Goal: Check status: Check status

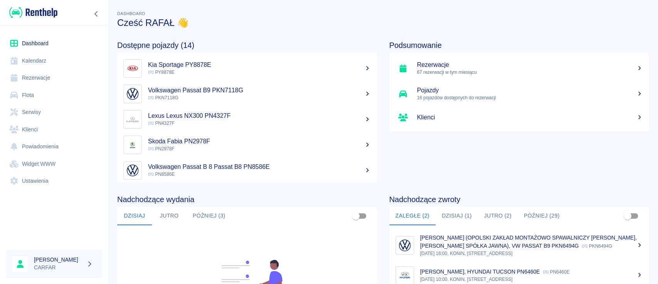
click at [487, 216] on button "Jutro (2)" at bounding box center [498, 215] width 40 height 19
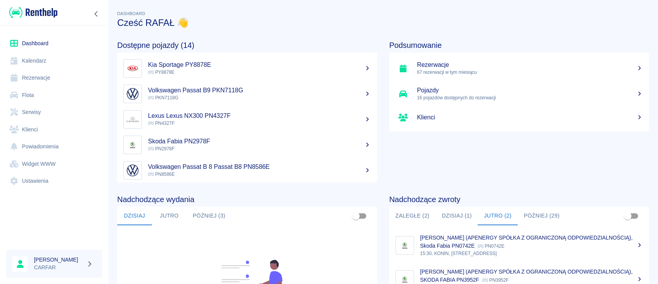
click at [50, 77] on link "Rezerwacje" at bounding box center [54, 77] width 96 height 17
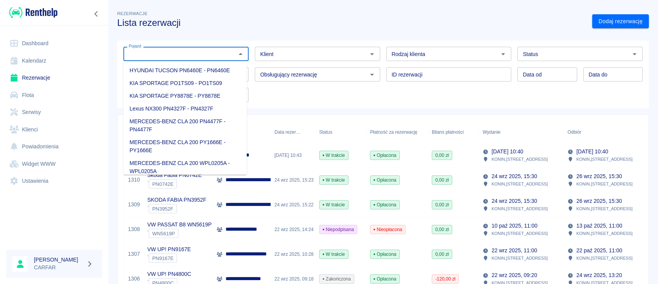
click at [198, 52] on input "Pojazd" at bounding box center [180, 54] width 108 height 10
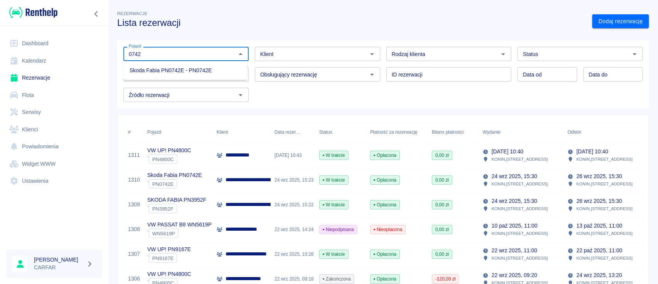
click at [201, 66] on li "Skoda Fabia PN0742E - PN0742E" at bounding box center [184, 70] width 123 height 13
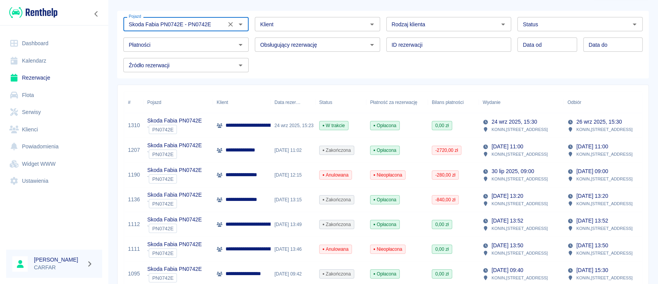
scroll to position [51, 0]
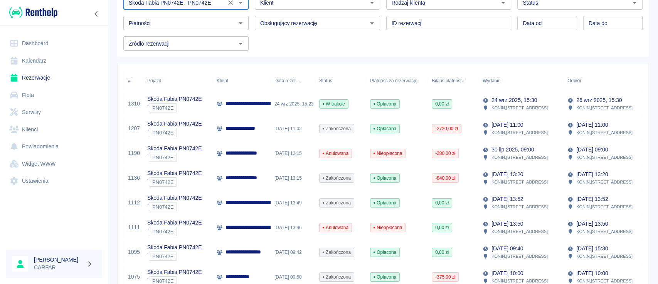
type input "Skoda Fabia PN0742E - PN0742E"
click at [234, 128] on p "**********" at bounding box center [250, 128] width 49 height 8
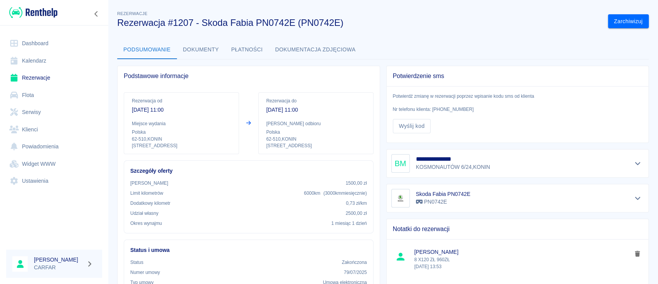
click at [195, 47] on button "Dokumenty" at bounding box center [201, 50] width 48 height 19
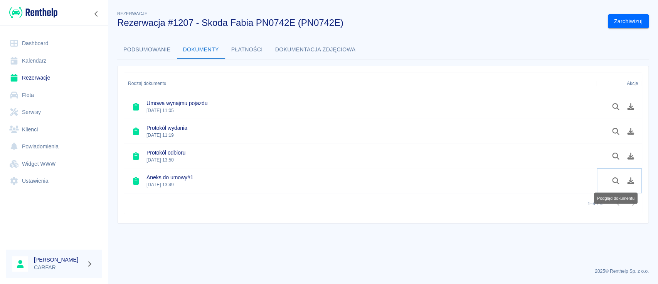
click at [615, 177] on icon "Podgląd dokumentu" at bounding box center [616, 180] width 7 height 7
click at [614, 157] on icon "Podgląd dokumentu" at bounding box center [616, 155] width 9 height 7
click at [154, 48] on button "Podsumowanie" at bounding box center [147, 50] width 60 height 19
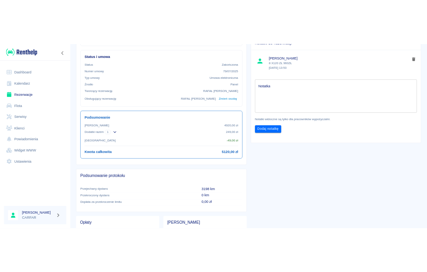
scroll to position [229, 0]
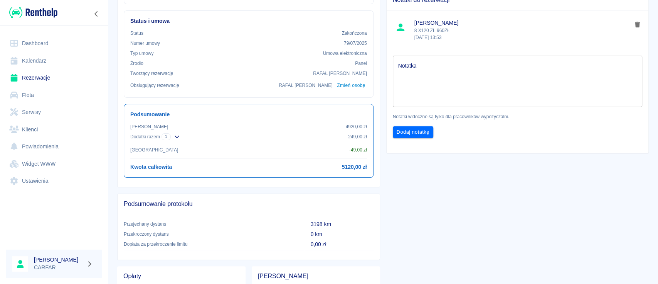
click at [39, 78] on link "Rezerwacje" at bounding box center [54, 77] width 96 height 17
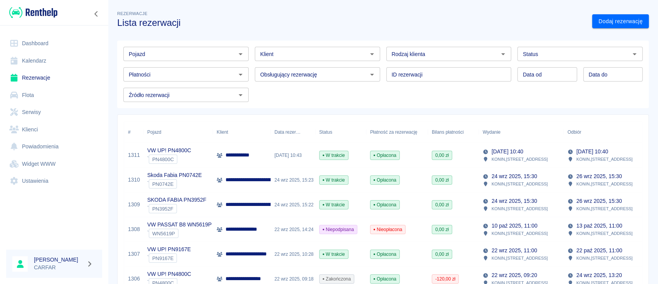
click at [167, 51] on input "Pojazd" at bounding box center [180, 54] width 108 height 10
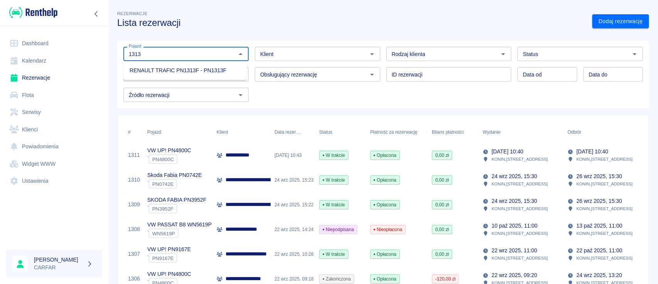
click at [181, 69] on li "RENAULT TRAFIC PN1313F - PN1313F" at bounding box center [184, 70] width 123 height 13
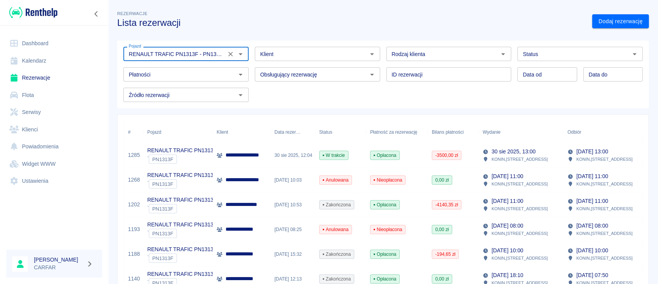
type input "RENAULT TRAFIC PN1313F - PN1313F"
click at [253, 157] on p "**********" at bounding box center [254, 155] width 56 height 8
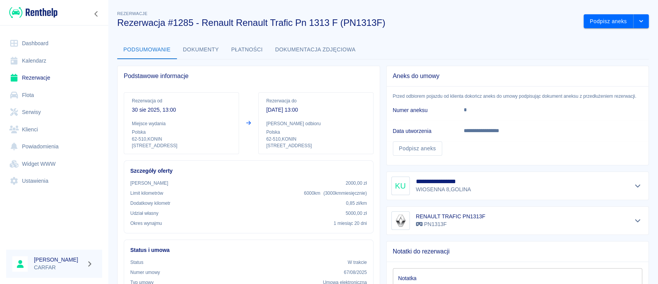
click at [208, 51] on button "Dokumenty" at bounding box center [201, 50] width 48 height 19
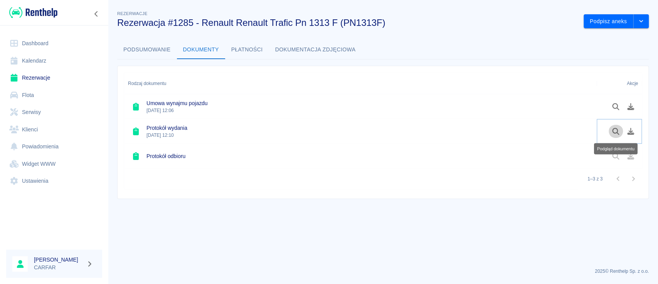
click at [613, 131] on icon "Podgląd dokumentu" at bounding box center [616, 131] width 9 height 7
